Goal: Task Accomplishment & Management: Use online tool/utility

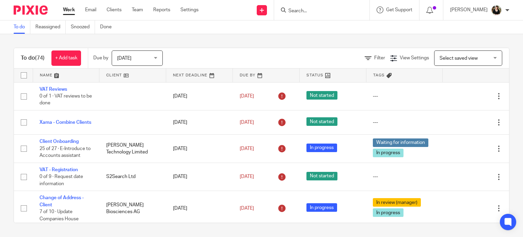
drag, startPoint x: 0, startPoint y: 0, endPoint x: 383, endPoint y: 49, distance: 385.6
click at [342, 61] on div "Filter View Settings View Settings Manage saved views Select saved view Select …" at bounding box center [342, 57] width 334 height 15
click at [310, 14] on form at bounding box center [324, 10] width 73 height 9
click at [309, 12] on input "Search" at bounding box center [318, 11] width 61 height 6
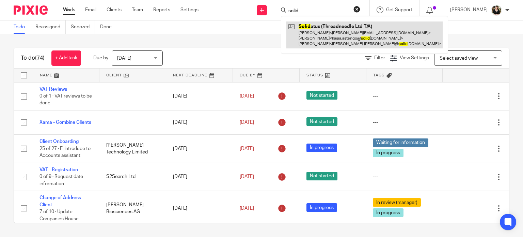
type input "solid"
click at [316, 37] on link at bounding box center [364, 34] width 156 height 27
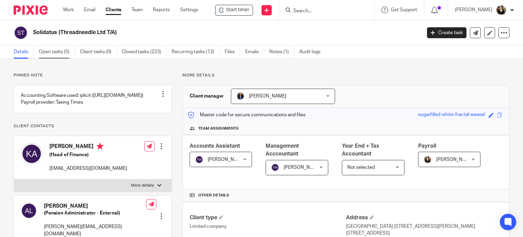
click at [61, 53] on link "Open tasks (5)" at bounding box center [57, 51] width 36 height 13
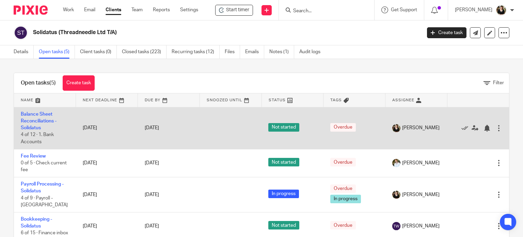
click at [42, 125] on td "Balance Sheet Reconciliations - Solidatus 4 of 12 · 1. Bank Accounts" at bounding box center [45, 128] width 62 height 42
click at [38, 115] on link "Balance Sheet Reconciliations - Solidatus" at bounding box center [39, 121] width 36 height 19
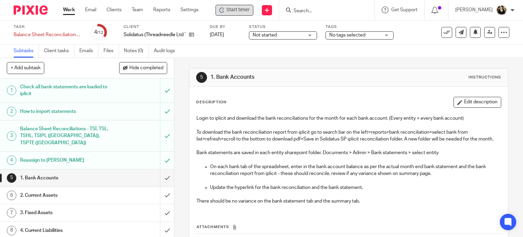
click at [231, 10] on span "Start timer" at bounding box center [238, 9] width 23 height 7
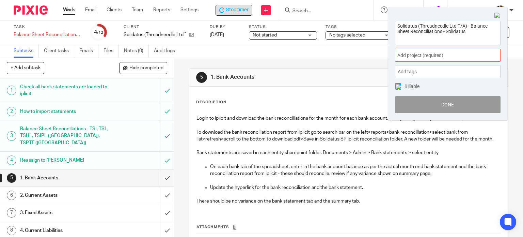
click at [422, 56] on span "Add project (required) :" at bounding box center [441, 55] width 86 height 7
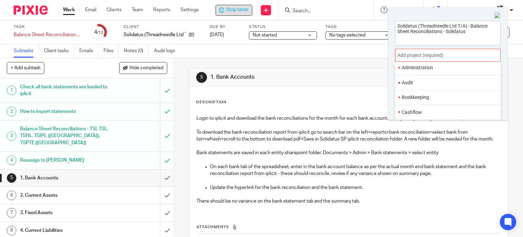
scroll to position [34, 0]
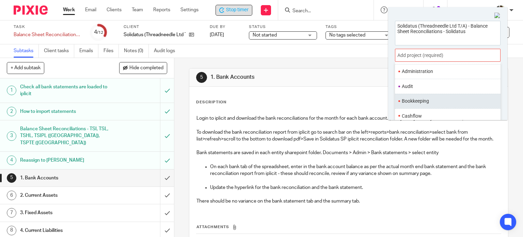
click at [423, 103] on li "Bookkeeping" at bounding box center [446, 100] width 89 height 7
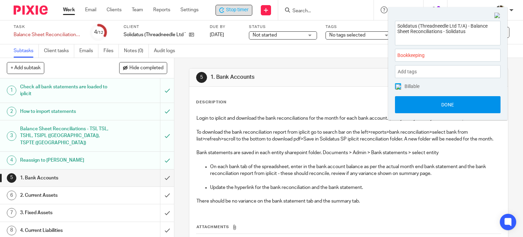
click at [446, 110] on button "Done" at bounding box center [448, 104] width 106 height 17
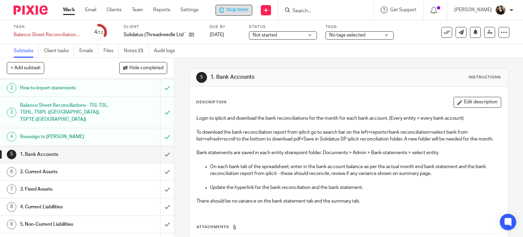
scroll to position [68, 0]
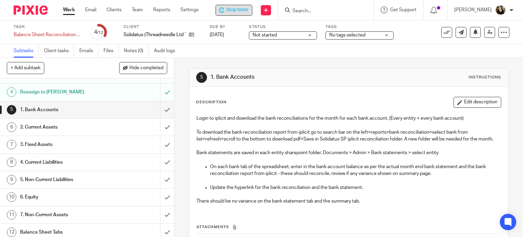
click at [48, 126] on h1 "2. Current Assets" at bounding box center [64, 127] width 89 height 10
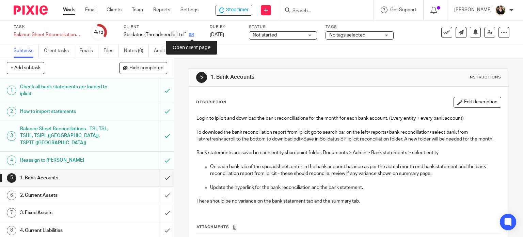
click at [190, 35] on icon at bounding box center [191, 34] width 5 height 5
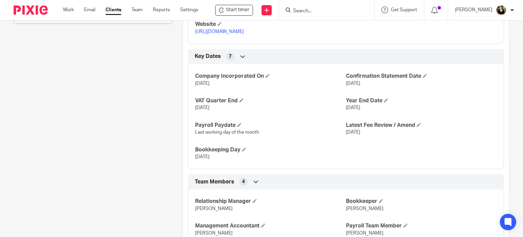
scroll to position [472, 0]
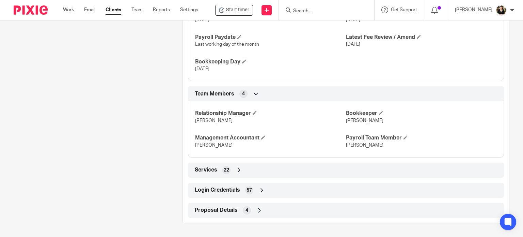
click at [233, 188] on span "Login Credentials" at bounding box center [217, 189] width 45 height 7
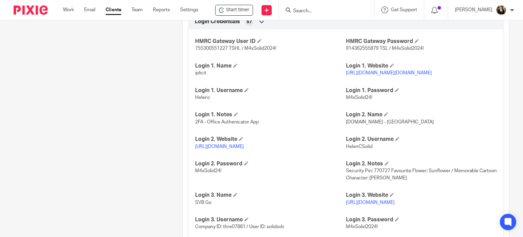
scroll to position [643, 0]
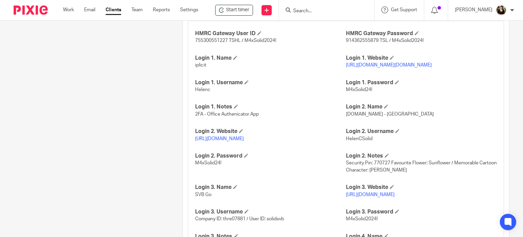
click at [383, 68] on p "[URL][DOMAIN_NAME][DOMAIN_NAME]" at bounding box center [421, 65] width 151 height 7
click at [383, 67] on link "[URL][DOMAIN_NAME][DOMAIN_NAME]" at bounding box center [389, 65] width 86 height 5
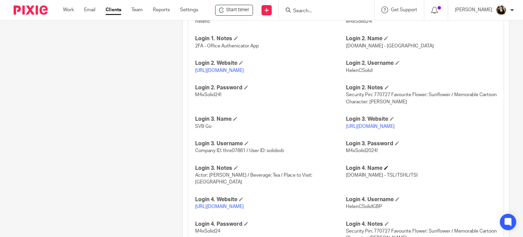
scroll to position [745, 0]
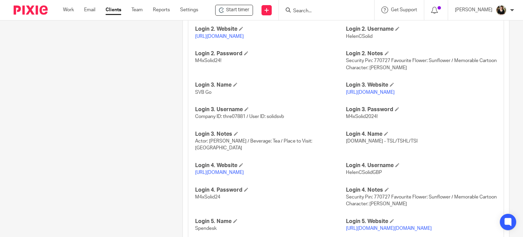
click at [241, 172] on link "https://www.hsbcnet.com/" at bounding box center [219, 172] width 49 height 5
drag, startPoint x: 342, startPoint y: 172, endPoint x: 381, endPoint y: 173, distance: 39.5
click at [384, 173] on p "HelenCSolidGBP" at bounding box center [421, 172] width 151 height 7
drag, startPoint x: 380, startPoint y: 171, endPoint x: 343, endPoint y: 174, distance: 37.2
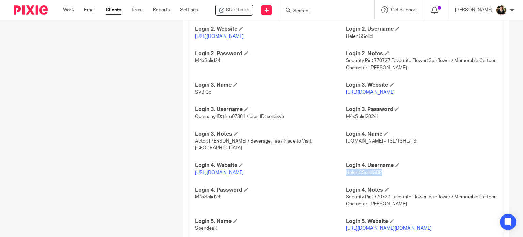
click at [346, 174] on p "HelenCSolidGBP" at bounding box center [421, 172] width 151 height 7
copy span "HelenCSolidGBP"
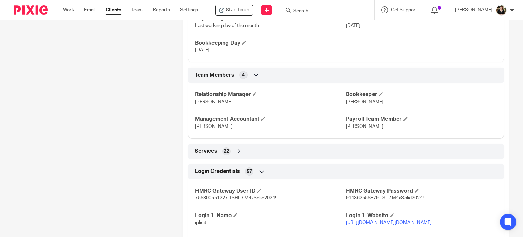
scroll to position [545, 0]
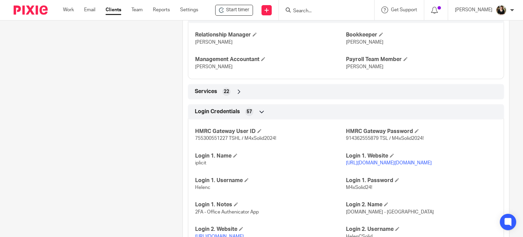
drag, startPoint x: 478, startPoint y: 168, endPoint x: 341, endPoint y: 171, distance: 137.0
click at [346, 165] on link "https://login.iplicit.com/login/options?Domain=solidatus.com" at bounding box center [389, 162] width 86 height 5
click at [412, 159] on h4 "Login 1. Website" at bounding box center [421, 155] width 151 height 7
click at [346, 165] on link "https://login.iplicit.com/login/options?Domain=solidatus.com" at bounding box center [389, 162] width 86 height 5
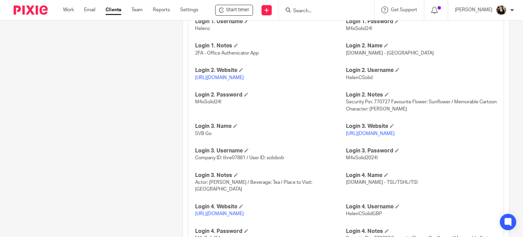
scroll to position [715, 0]
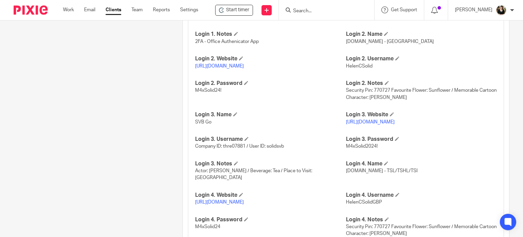
click at [230, 201] on link "https://www.hsbcnet.com/" at bounding box center [219, 202] width 49 height 5
click at [150, 113] on div "Pinned note Accounting Software used: iplicit (https://www.iplicit.com/) Payrol…" at bounding box center [87, 48] width 169 height 1382
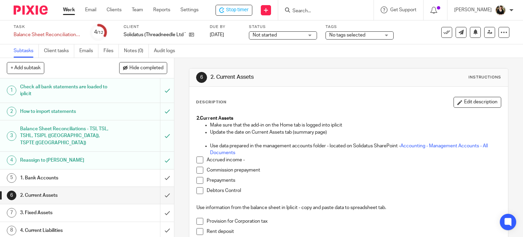
click at [54, 173] on h1 "1. Bank Accounts" at bounding box center [64, 178] width 89 height 10
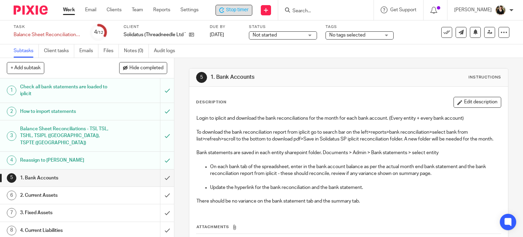
click at [236, 10] on span "Stop timer" at bounding box center [237, 9] width 22 height 7
click at [49, 142] on h1 "Balance Sheet Reconciliations - TSI, TSL, TSHL, TSIPL ([GEOGRAPHIC_DATA]), TSPT…" at bounding box center [64, 136] width 89 height 24
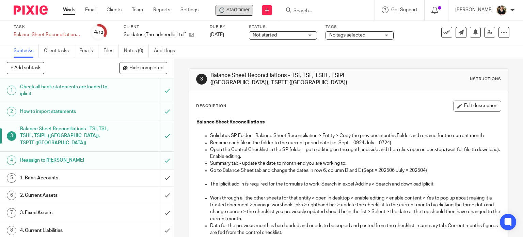
click at [236, 12] on span "Start timer" at bounding box center [238, 9] width 23 height 7
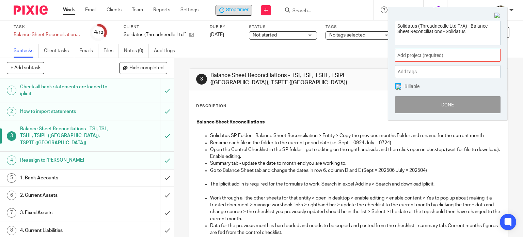
click at [443, 54] on span "Add project (required) :" at bounding box center [441, 55] width 86 height 7
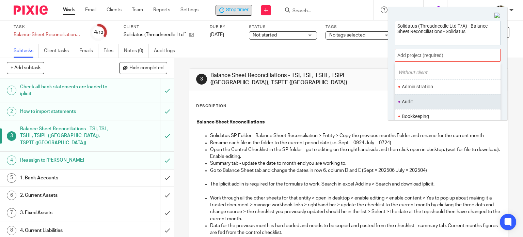
scroll to position [34, 0]
click at [433, 100] on li "Bookkeeping" at bounding box center [446, 100] width 89 height 7
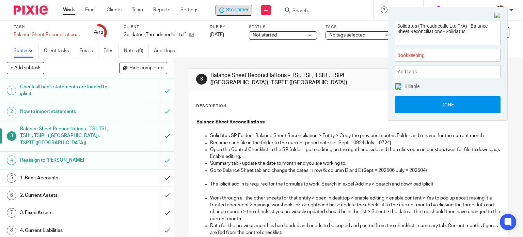
click at [440, 102] on button "Done" at bounding box center [448, 104] width 106 height 17
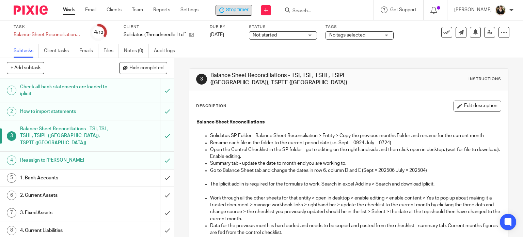
click at [257, 150] on p "Open the Control Checklist in the SP folder - go to editing on the righthand si…" at bounding box center [355, 153] width 291 height 14
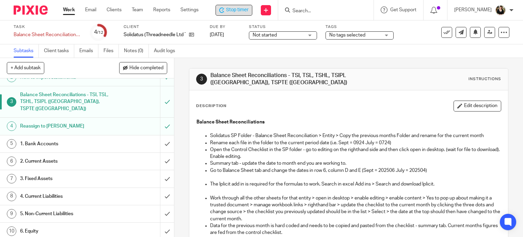
click at [51, 144] on h1 "1. Bank Accounts" at bounding box center [64, 144] width 89 height 10
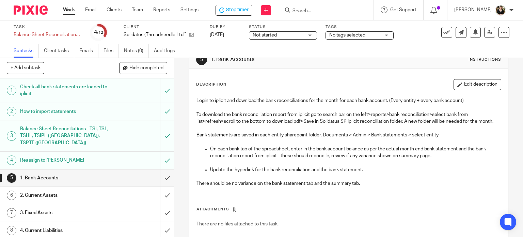
scroll to position [34, 0]
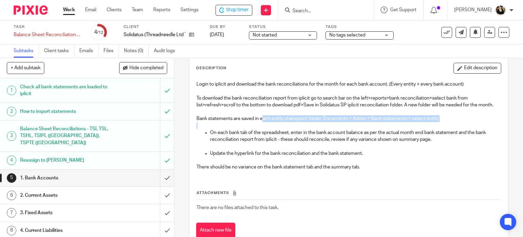
drag, startPoint x: 261, startPoint y: 128, endPoint x: 394, endPoint y: 131, distance: 132.5
click at [393, 131] on div "Login to iplicit and download the bank reconciliations for the month for each b…" at bounding box center [349, 126] width 312 height 98
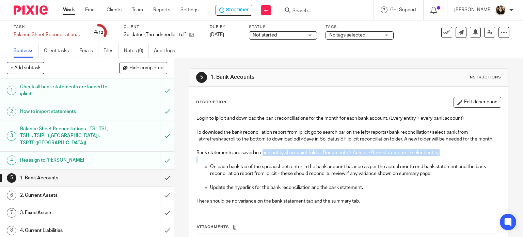
scroll to position [0, 0]
click at [202, 163] on p at bounding box center [349, 159] width 305 height 7
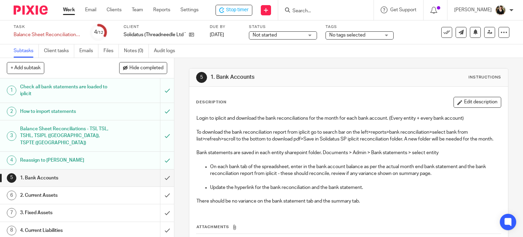
click at [51, 129] on h1 "Balance Sheet Reconciliations - TSI, TSL, TSHL, TSIPL ([GEOGRAPHIC_DATA]), TSPT…" at bounding box center [64, 136] width 89 height 24
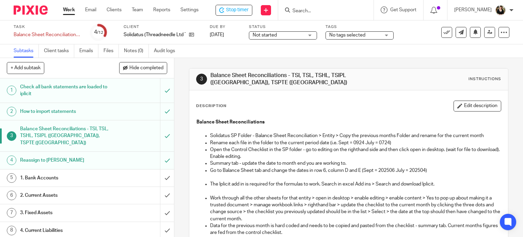
click at [236, 171] on p "Go to Balance Sheet tab and change the dates in row 6, column D and E (Sept = 2…" at bounding box center [355, 170] width 291 height 7
click at [222, 9] on icon at bounding box center [221, 9] width 5 height 5
